Goal: Information Seeking & Learning: Learn about a topic

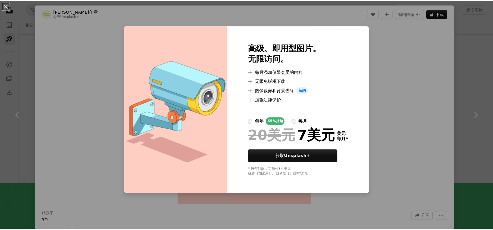
scroll to position [291, 0]
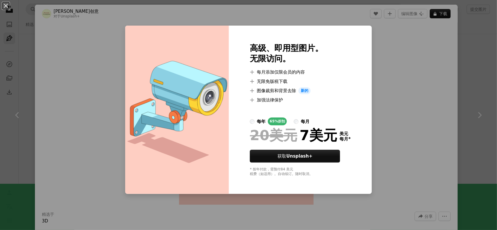
click at [397, 31] on div "An X shape 高级、即用型图片。 无限访问。 A plus sign 每月添加仅限会员的内容 A plus sign 无限免版税下载 A plus s…" at bounding box center [248, 115] width 497 height 230
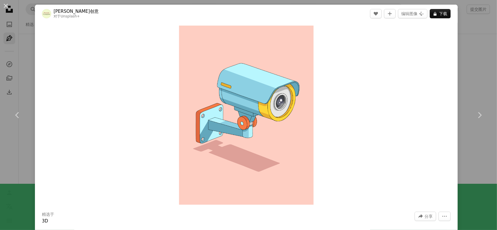
click at [34, 78] on div "An X shape Chevron left Chevron right 益智创意 对于 Unsplash+ A heart A plus sign 编辑图…" at bounding box center [248, 115] width 497 height 230
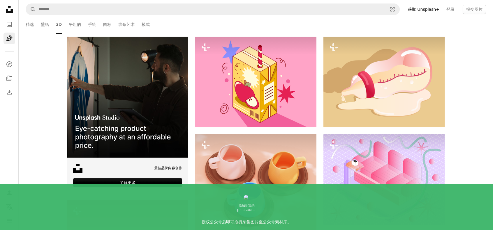
scroll to position [117, 0]
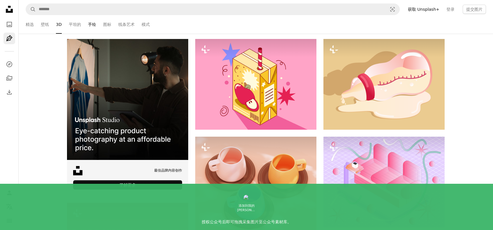
click at [91, 26] on font "手绘" at bounding box center [92, 24] width 8 height 5
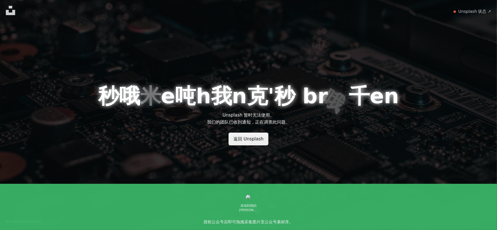
click at [245, 139] on font "返回 Unsplash" at bounding box center [249, 139] width 30 height 5
